Goal: Information Seeking & Learning: Check status

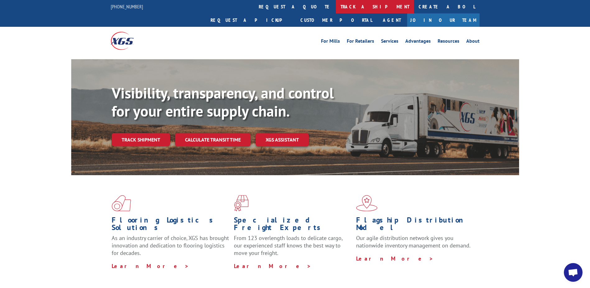
click at [336, 8] on link "track a shipment" at bounding box center [375, 6] width 78 height 13
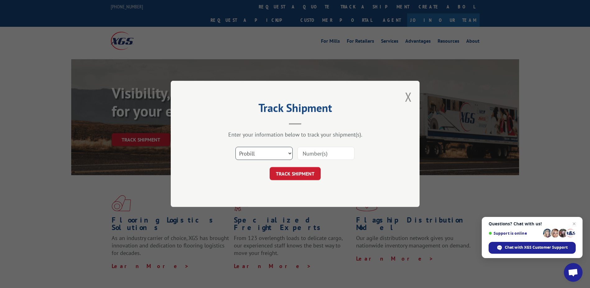
click at [287, 151] on select "Select category... Probill BOL PO" at bounding box center [264, 153] width 57 height 13
select select "bol"
click at [236, 147] on select "Select category... Probill BOL PO" at bounding box center [264, 153] width 57 height 13
click at [308, 154] on input at bounding box center [326, 153] width 57 height 13
type input "2857168"
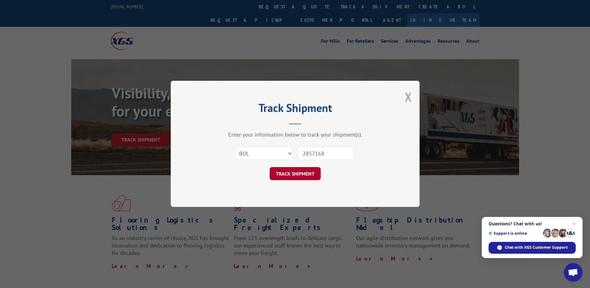
click at [301, 177] on button "TRACK SHIPMENT" at bounding box center [295, 173] width 51 height 13
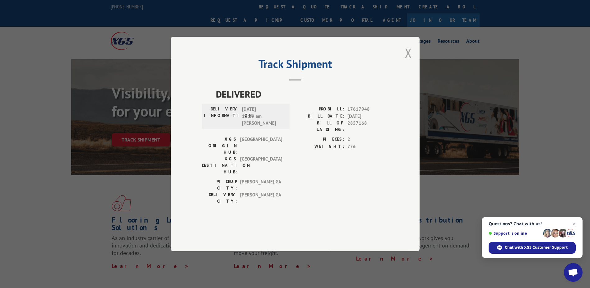
click at [410, 61] on button "Close modal" at bounding box center [408, 53] width 7 height 16
